Goal: Check status: Check status

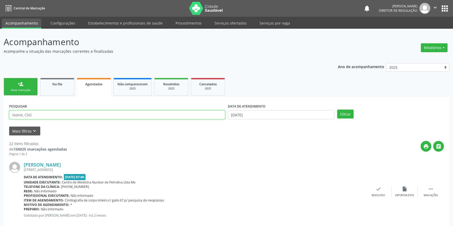
click at [83, 113] on input "text" at bounding box center [117, 115] width 216 height 9
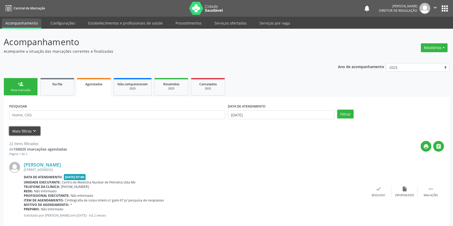
click at [37, 129] on button "Mais filtros keyboard_arrow_down" at bounding box center [24, 131] width 31 height 9
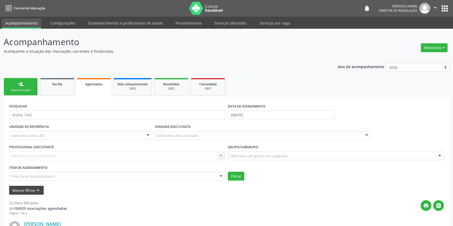
click at [35, 132] on div "Selecione uma UBS" at bounding box center [80, 135] width 143 height 9
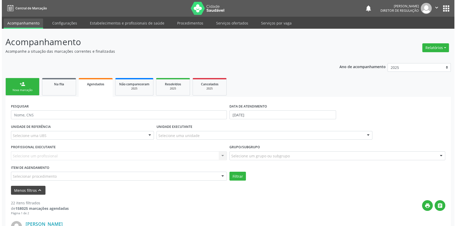
scroll to position [4, 0]
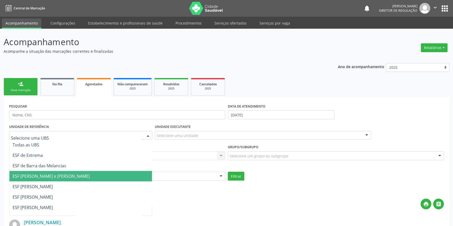
click at [210, 204] on div "print " at bounding box center [255, 206] width 377 height 15
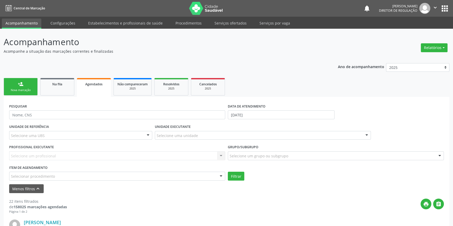
click at [93, 173] on div "Selecionar procedimento" at bounding box center [117, 176] width 216 height 9
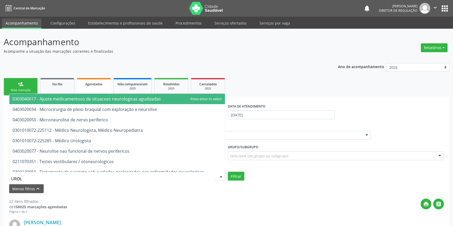
type input "UROLO"
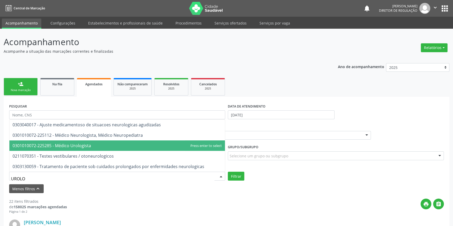
click at [96, 146] on span "0301010072-225285 - Médico Urologista" at bounding box center [116, 146] width 215 height 10
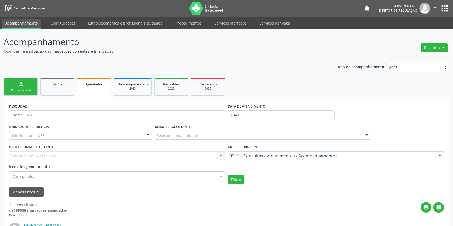
click at [240, 110] on label "DATA DE ATENDIMENTO" at bounding box center [247, 106] width 38 height 8
click at [245, 117] on body "Central de Marcação notifications [PERSON_NAME] Diretor de regulação  Configur…" at bounding box center [226, 113] width 453 height 226
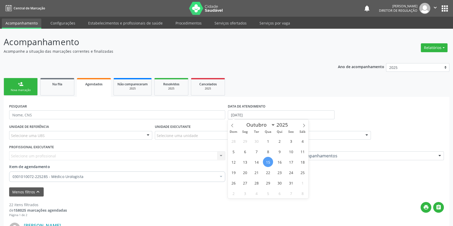
click at [271, 159] on span "15" at bounding box center [268, 162] width 10 height 10
type input "[DATE]"
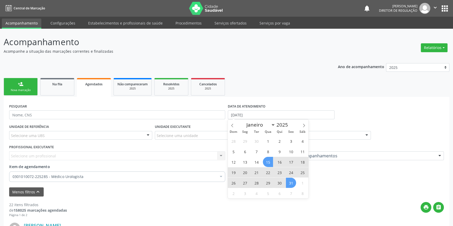
click at [293, 185] on span "31" at bounding box center [291, 183] width 10 height 10
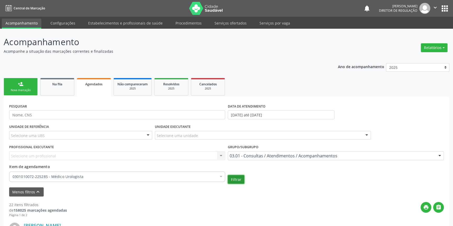
click at [241, 180] on button "Filtrar" at bounding box center [236, 179] width 16 height 9
